Goal: Task Accomplishment & Management: Manage account settings

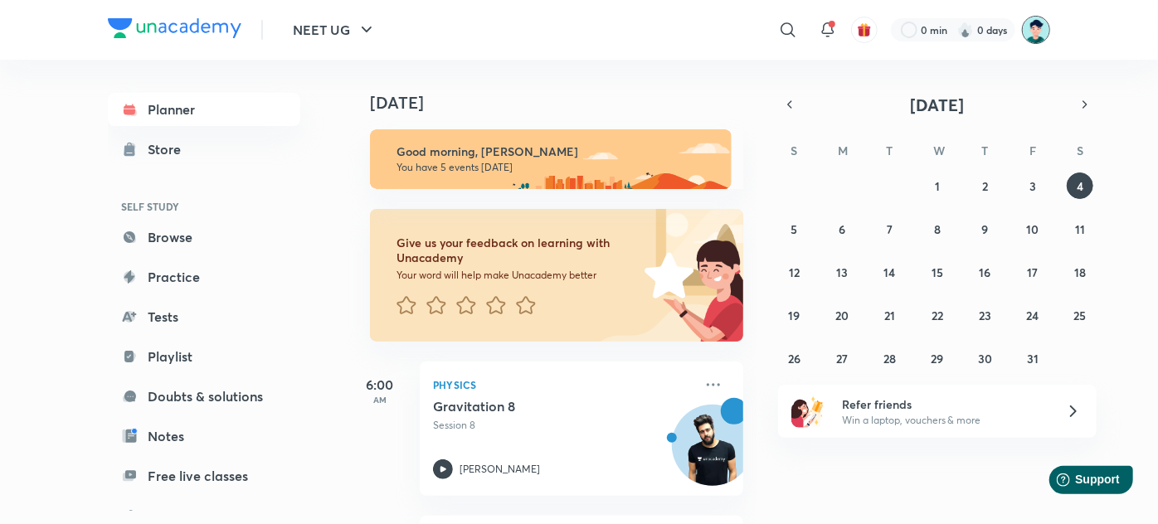
click at [1029, 29] on img at bounding box center [1036, 30] width 28 height 28
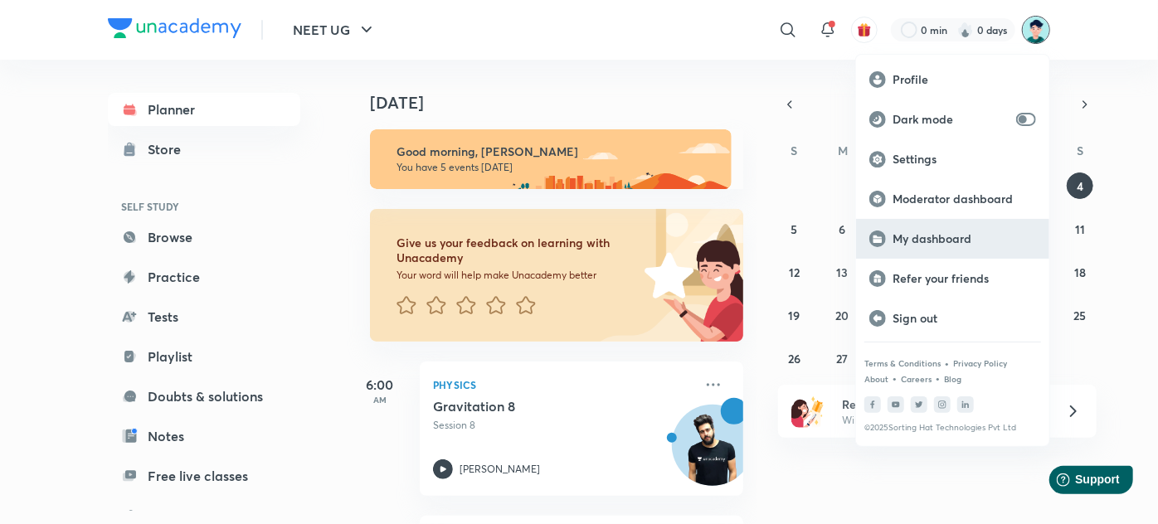
click at [935, 238] on p "My dashboard" at bounding box center [963, 238] width 143 height 15
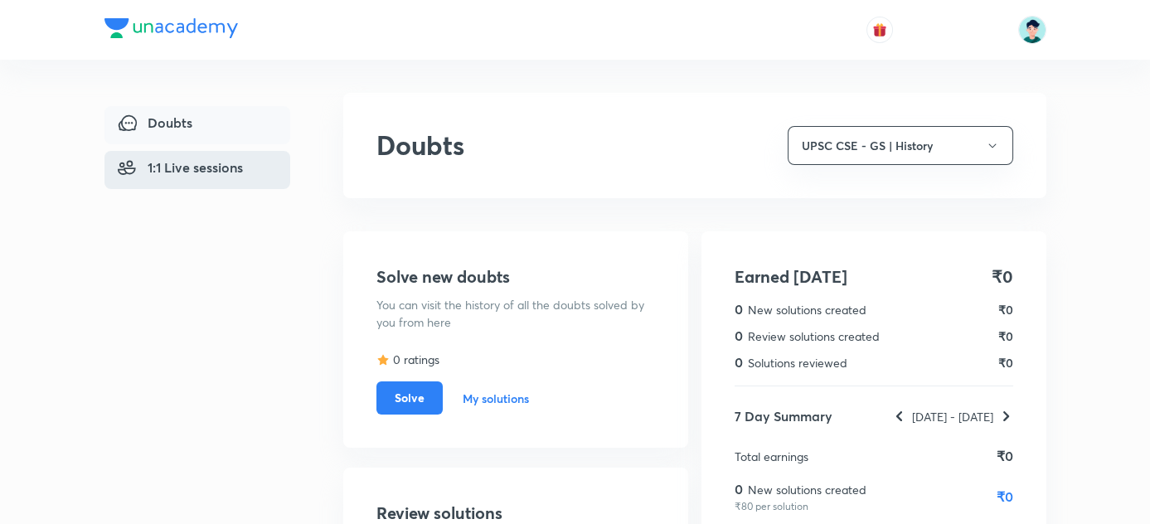
click at [173, 158] on span "1:1 Live sessions" at bounding box center [180, 168] width 125 height 20
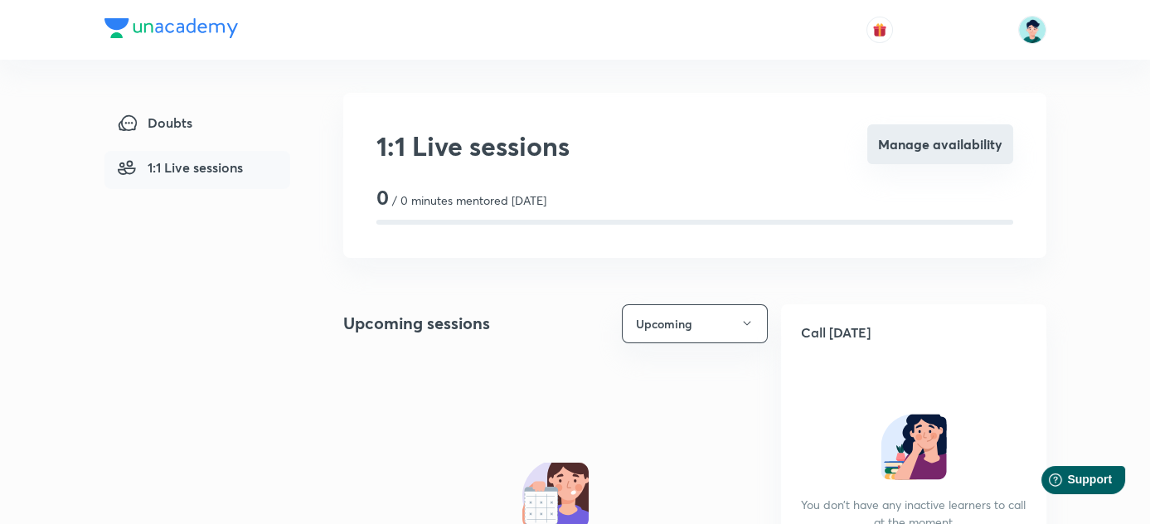
click at [951, 155] on button "Manage availability" at bounding box center [940, 144] width 146 height 40
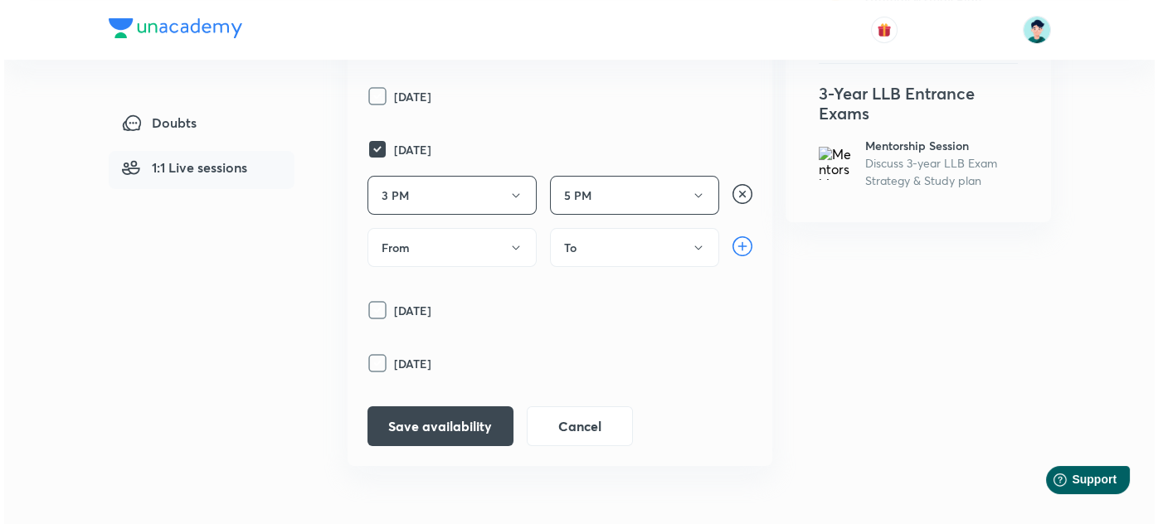
scroll to position [452, 0]
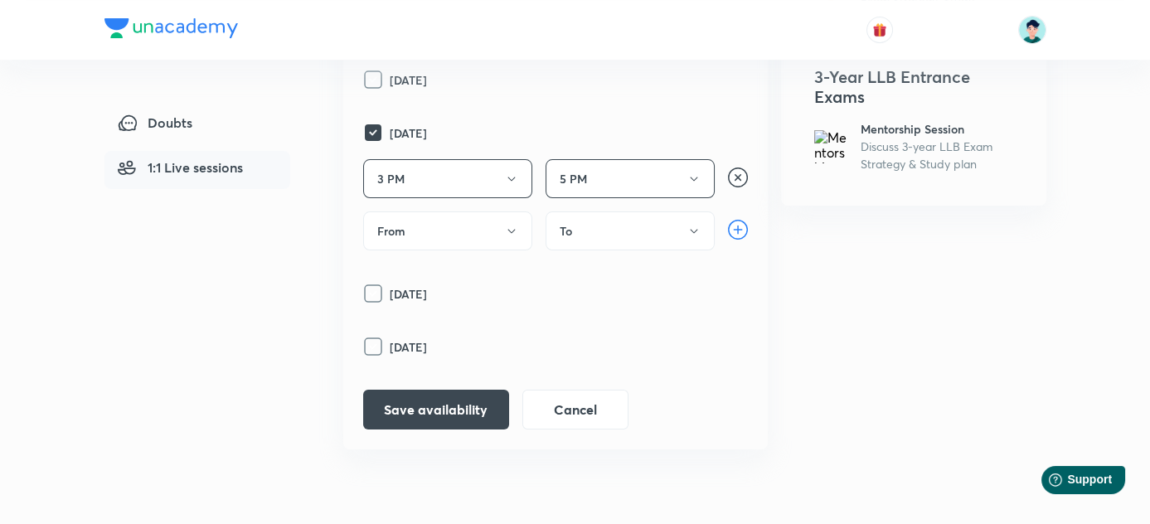
click at [376, 289] on icon at bounding box center [373, 294] width 20 height 20
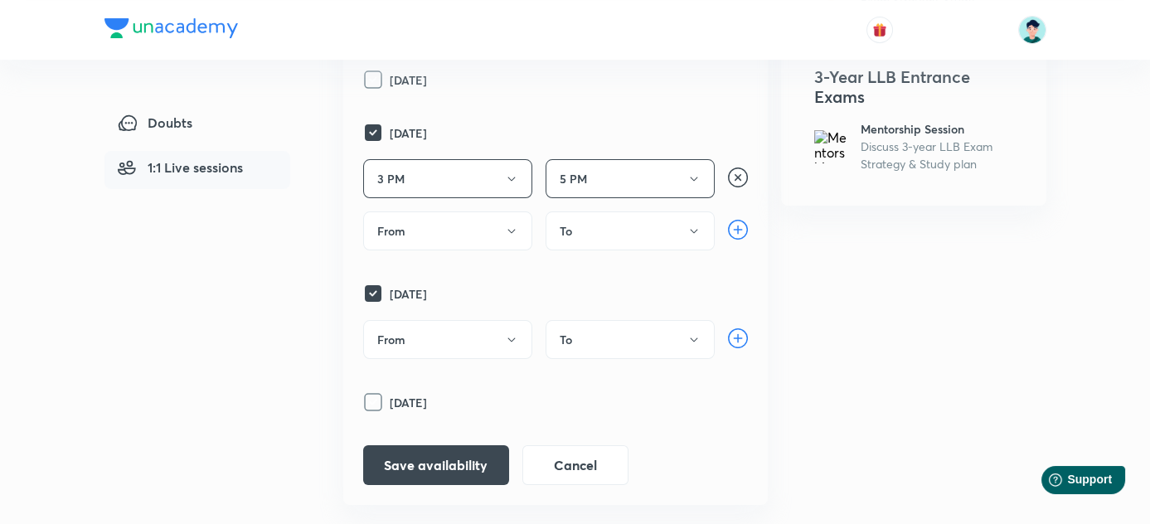
click at [369, 130] on rect at bounding box center [373, 132] width 17 height 17
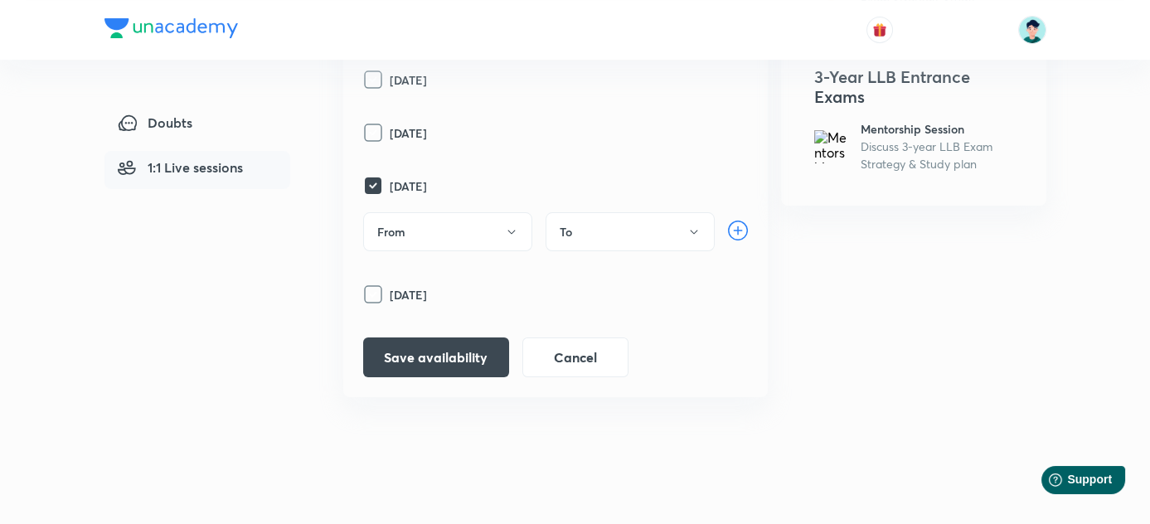
click at [493, 222] on button "From" at bounding box center [447, 231] width 169 height 39
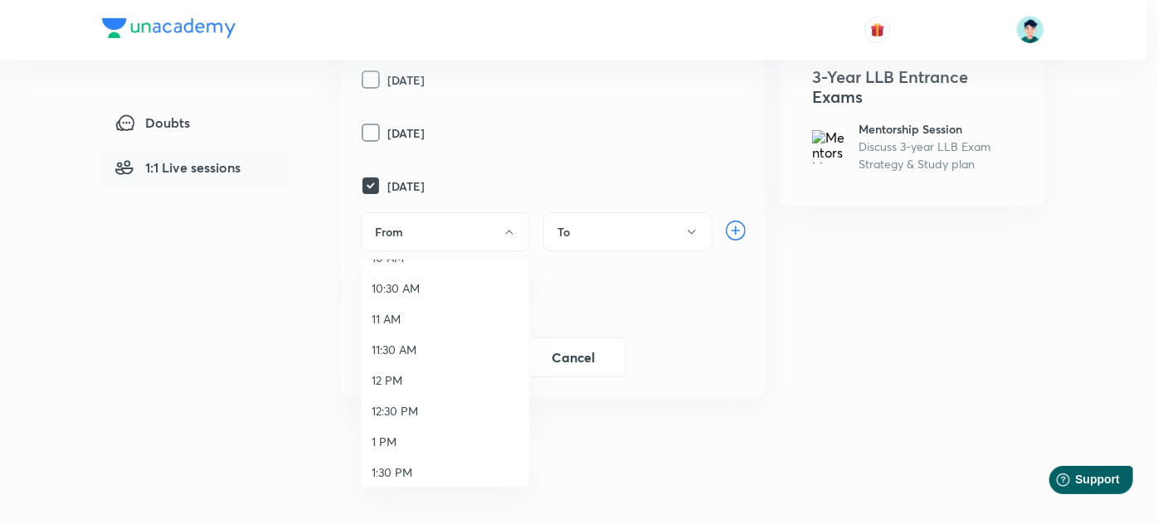
scroll to position [150, 0]
click at [387, 375] on span "12 PM" at bounding box center [445, 376] width 148 height 17
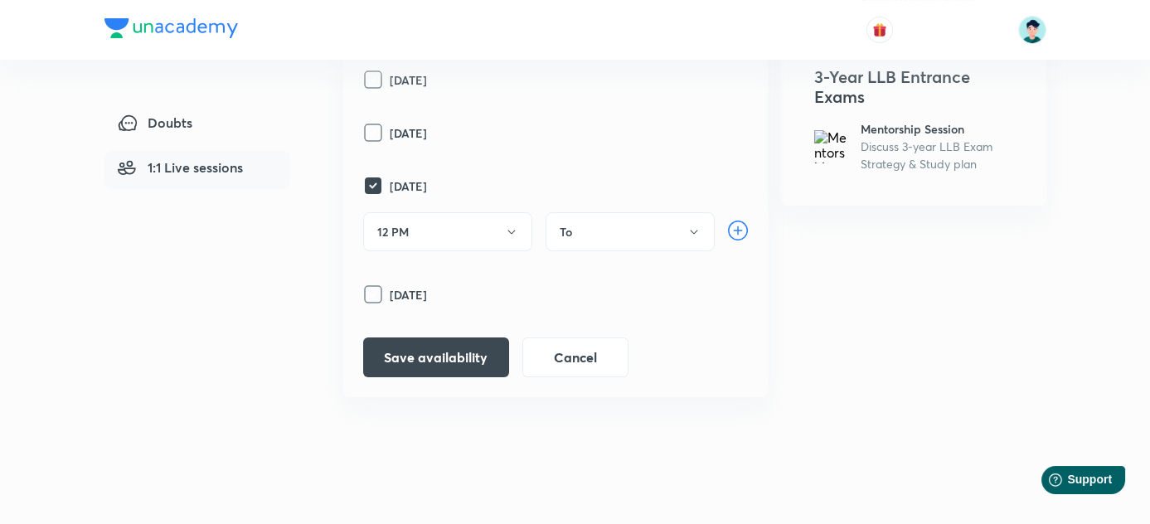
click at [591, 231] on button "To" at bounding box center [630, 231] width 169 height 39
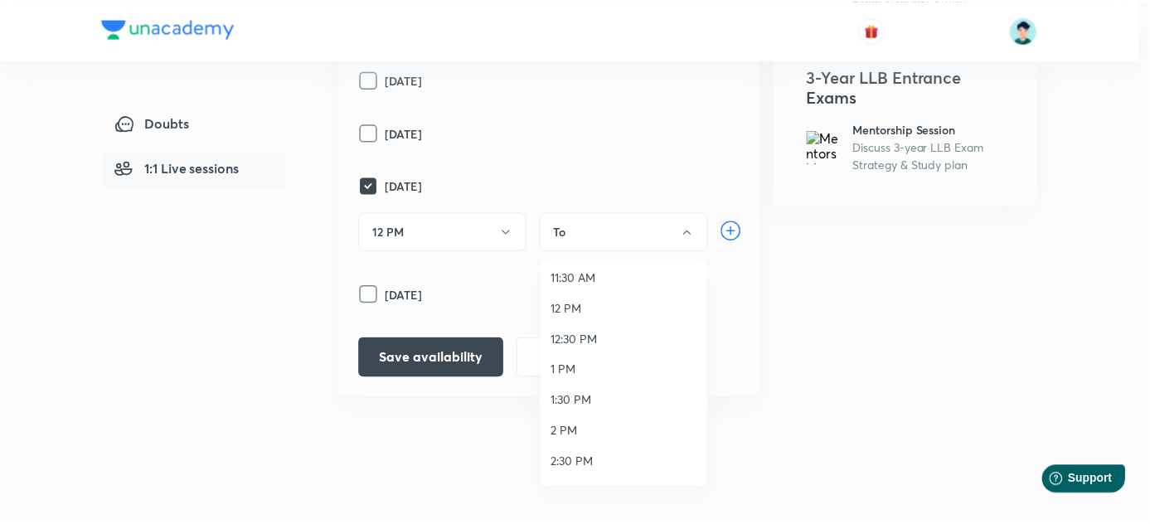
scroll to position [226, 0]
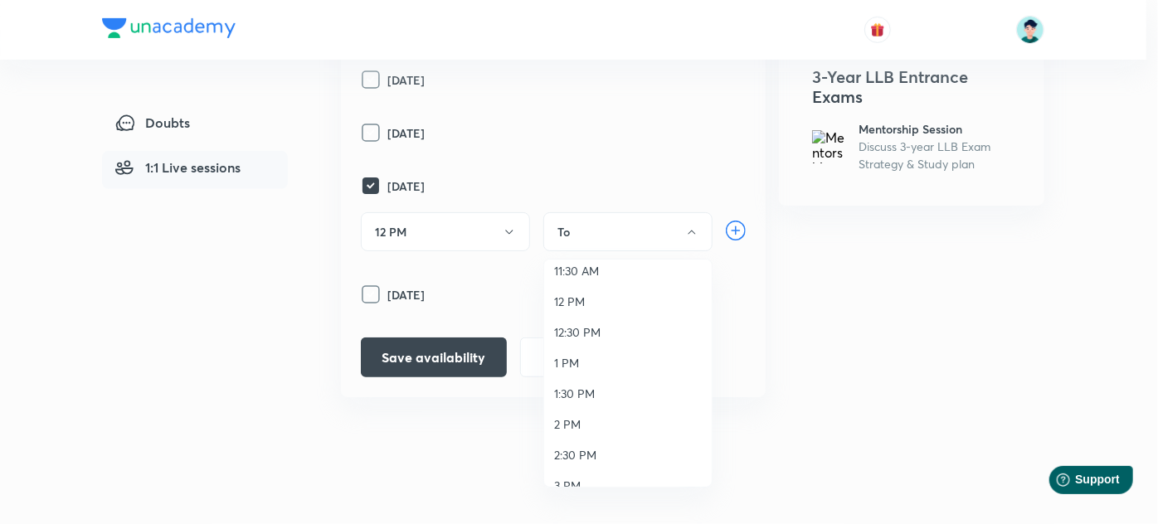
click at [572, 358] on span "1 PM" at bounding box center [628, 362] width 148 height 17
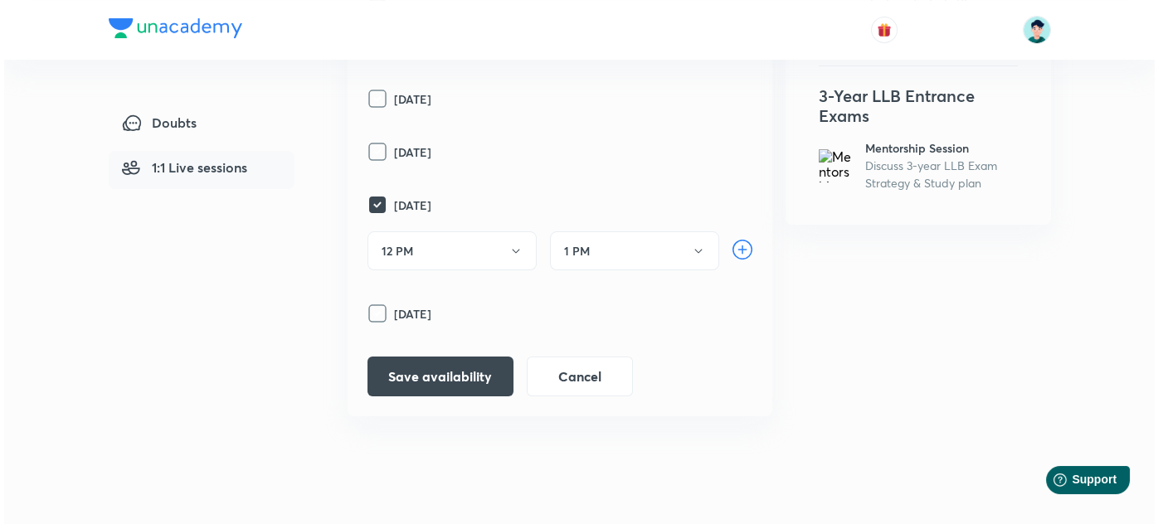
scroll to position [460, 0]
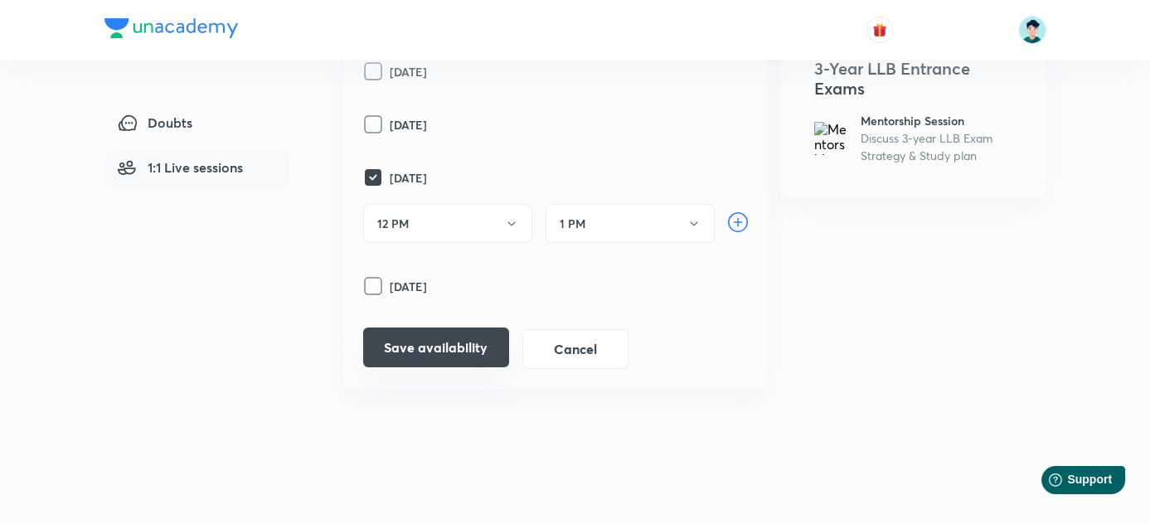
click at [422, 346] on button "Save availability" at bounding box center [436, 348] width 146 height 40
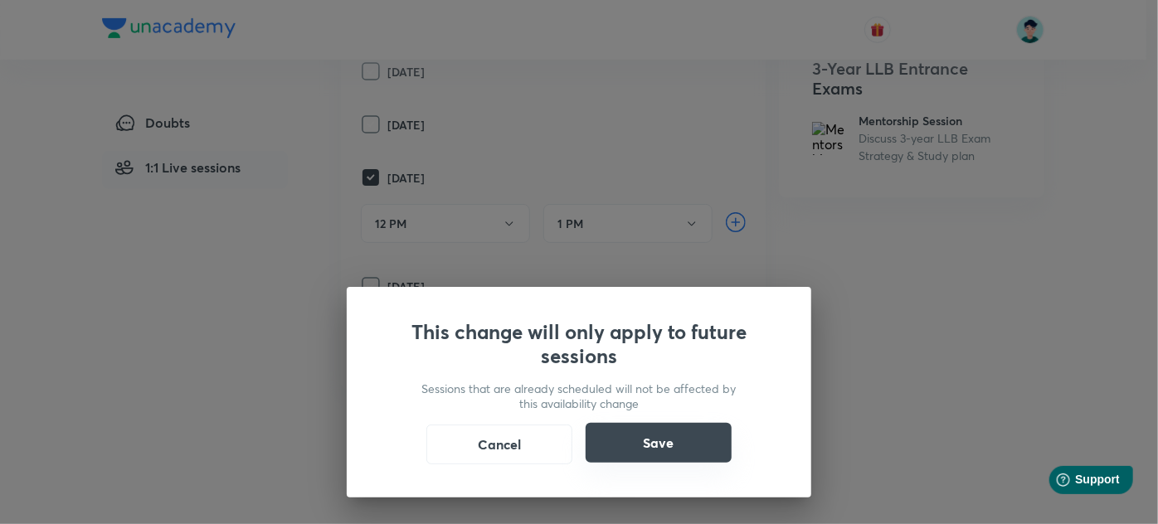
click at [634, 447] on button "Save" at bounding box center [658, 443] width 146 height 40
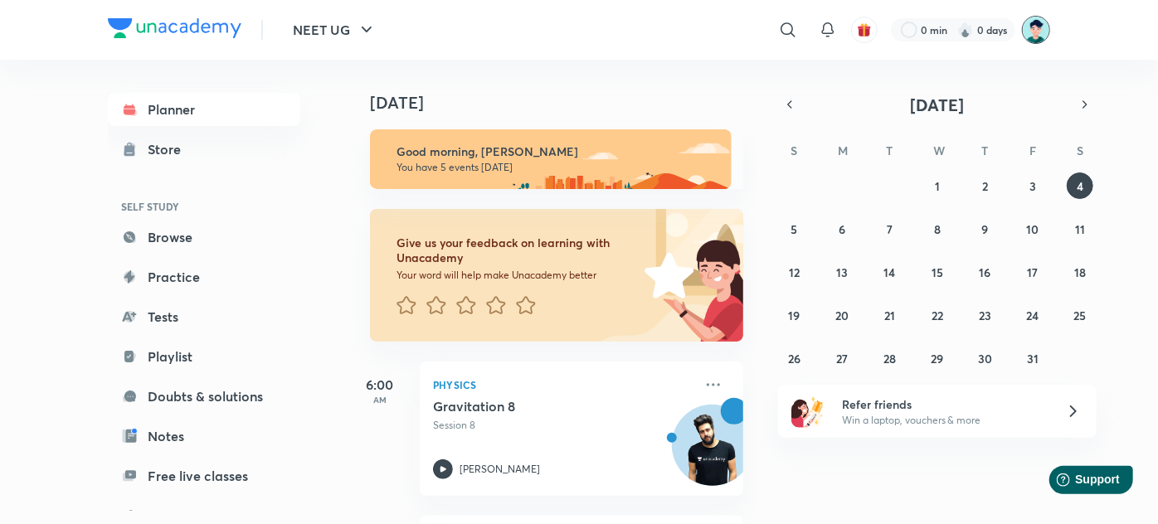
click at [1032, 23] on img at bounding box center [1036, 30] width 28 height 28
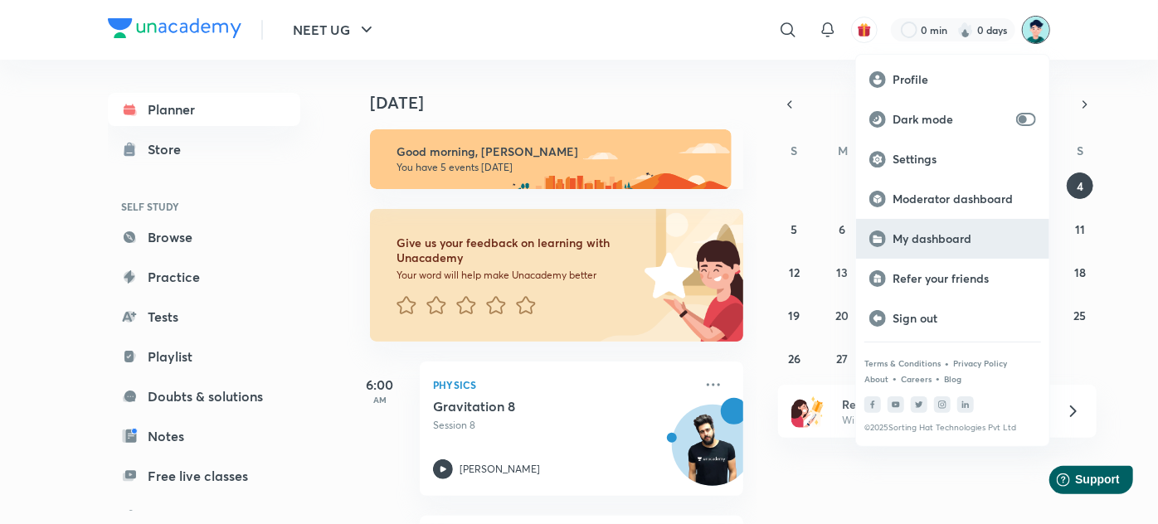
click at [933, 235] on p "My dashboard" at bounding box center [963, 238] width 143 height 15
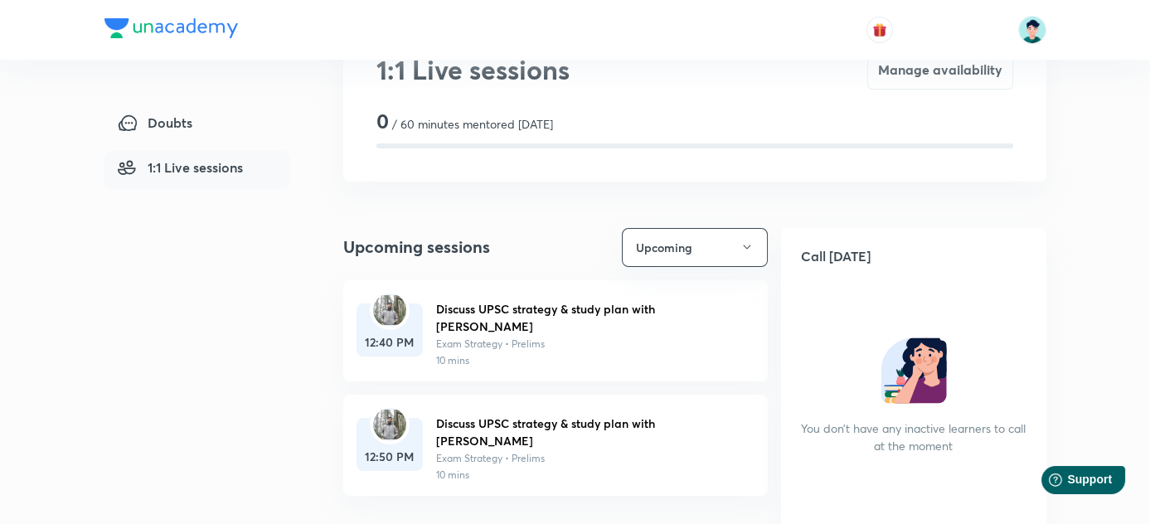
scroll to position [75, 0]
